Goal: Find specific fact: Find specific fact

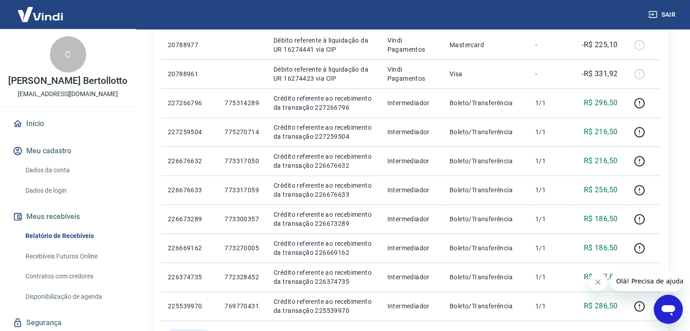
scroll to position [218, 0]
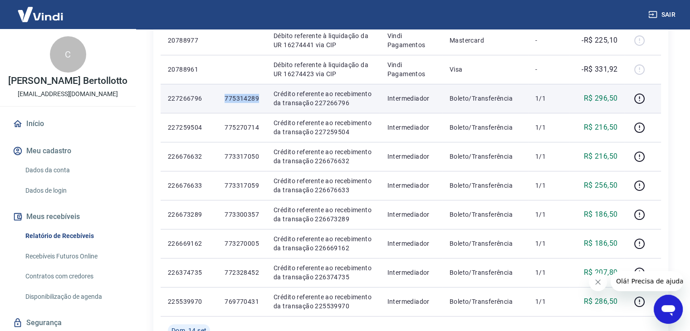
drag, startPoint x: 227, startPoint y: 97, endPoint x: 259, endPoint y: 95, distance: 31.8
click at [259, 95] on p "775314289" at bounding box center [242, 98] width 34 height 9
copy p "775314289"
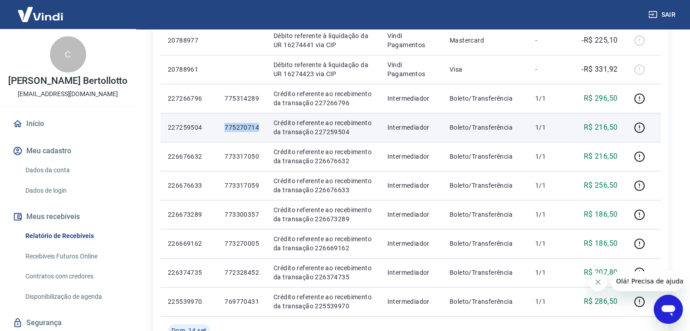
drag, startPoint x: 226, startPoint y: 128, endPoint x: 260, endPoint y: 126, distance: 34.1
click at [260, 126] on td "775270714" at bounding box center [241, 127] width 49 height 29
copy p "775270714"
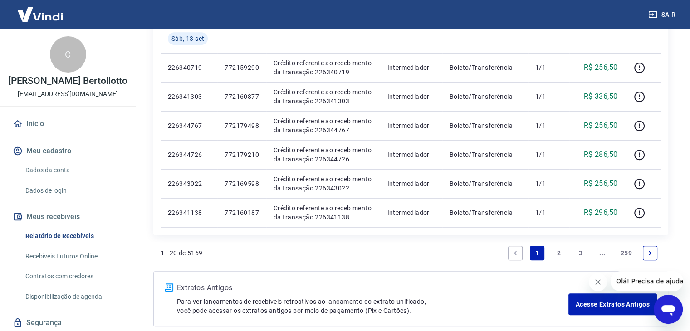
scroll to position [635, 0]
